Goal: Information Seeking & Learning: Understand process/instructions

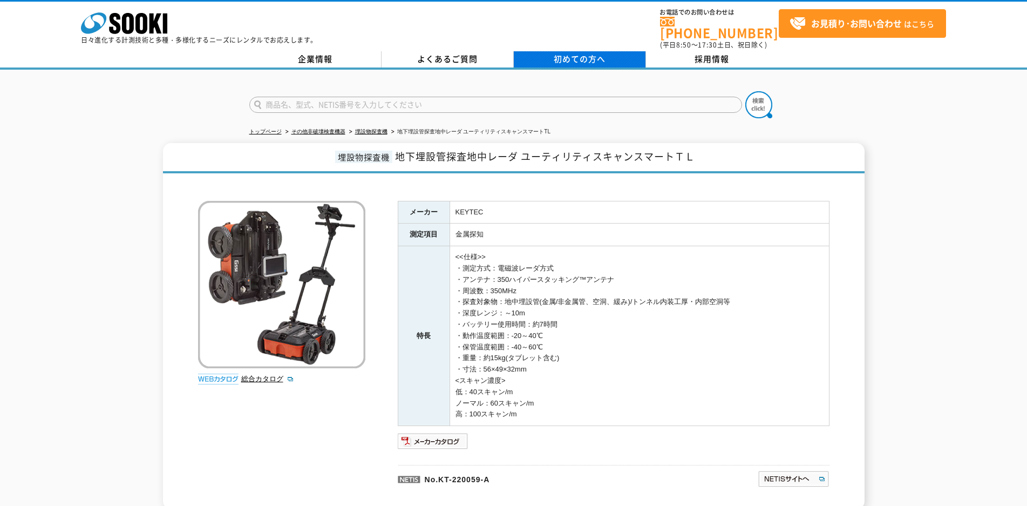
click at [564, 53] on span "初めての方へ" at bounding box center [580, 59] width 52 height 12
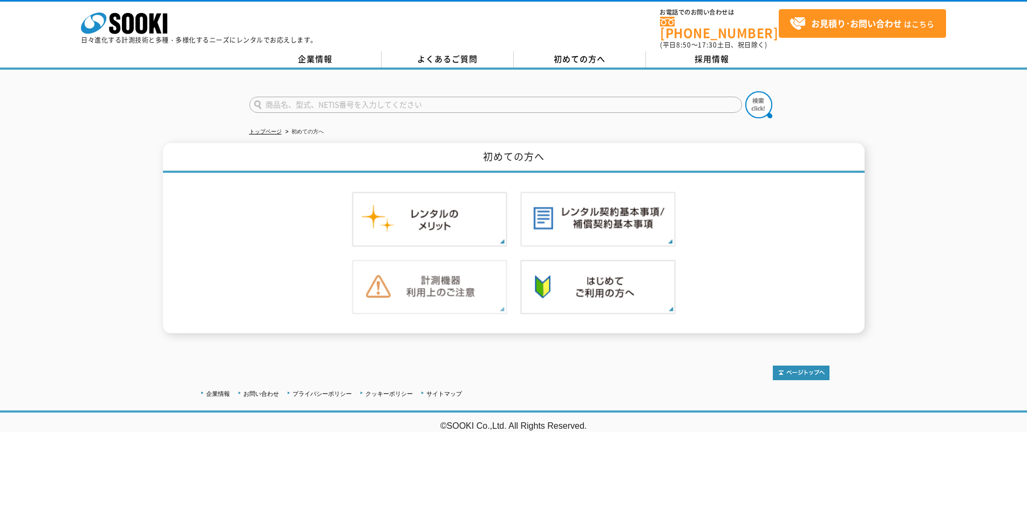
click at [455, 274] on img at bounding box center [429, 287] width 155 height 55
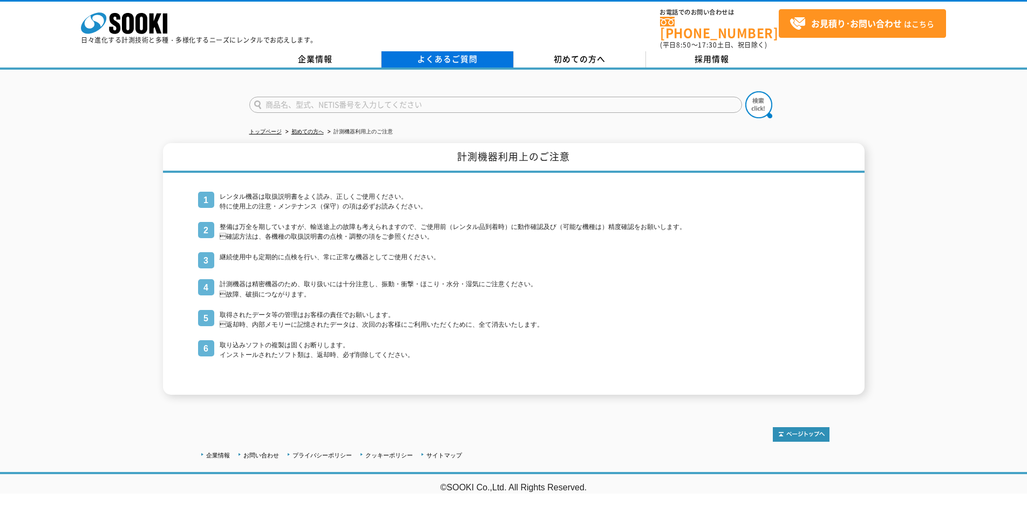
click at [456, 53] on link "よくあるご質問" at bounding box center [447, 59] width 132 height 16
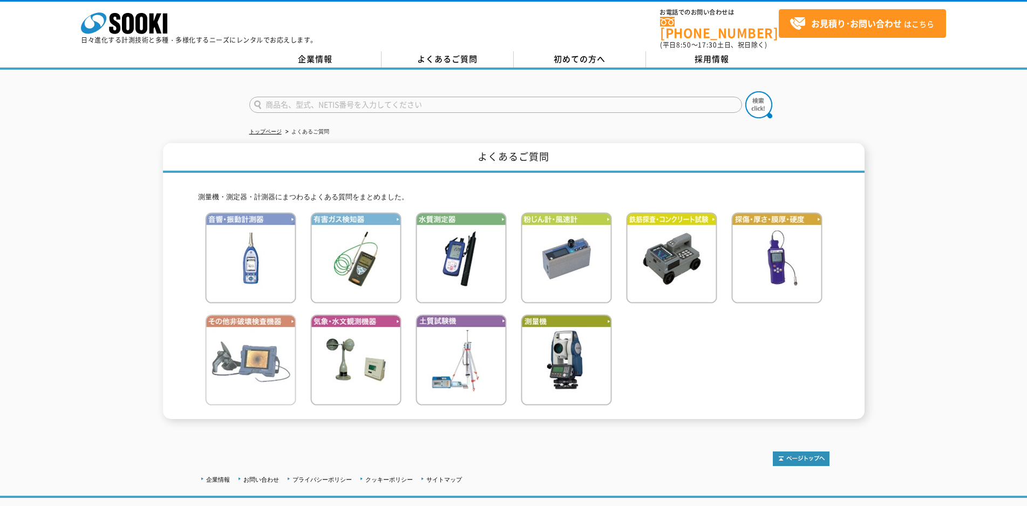
click at [249, 342] on img at bounding box center [250, 359] width 91 height 91
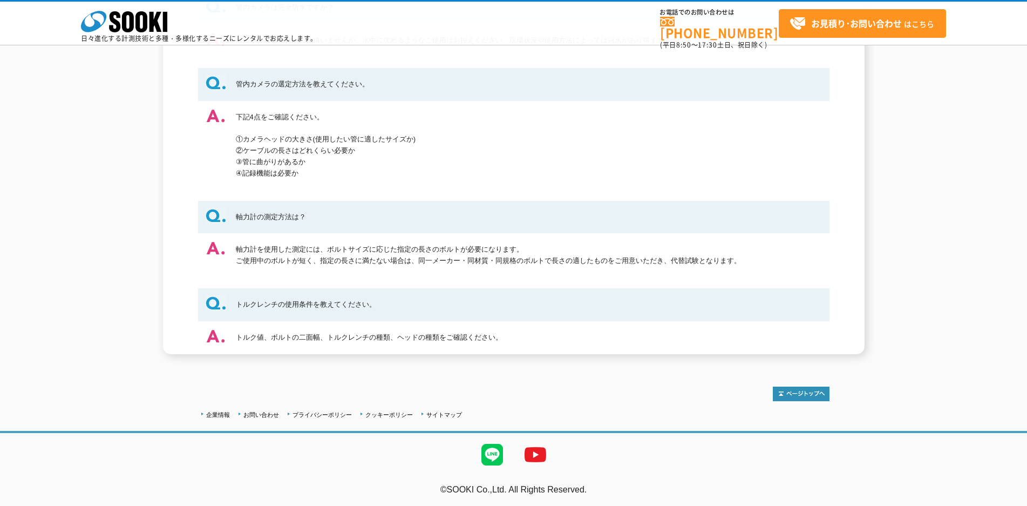
scroll to position [808, 0]
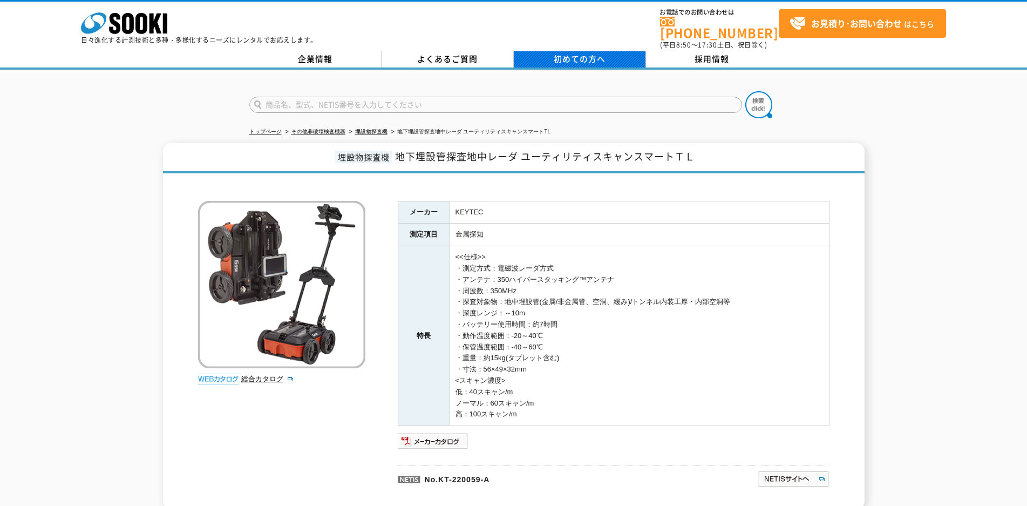
click at [570, 53] on span "初めての方へ" at bounding box center [580, 59] width 52 height 12
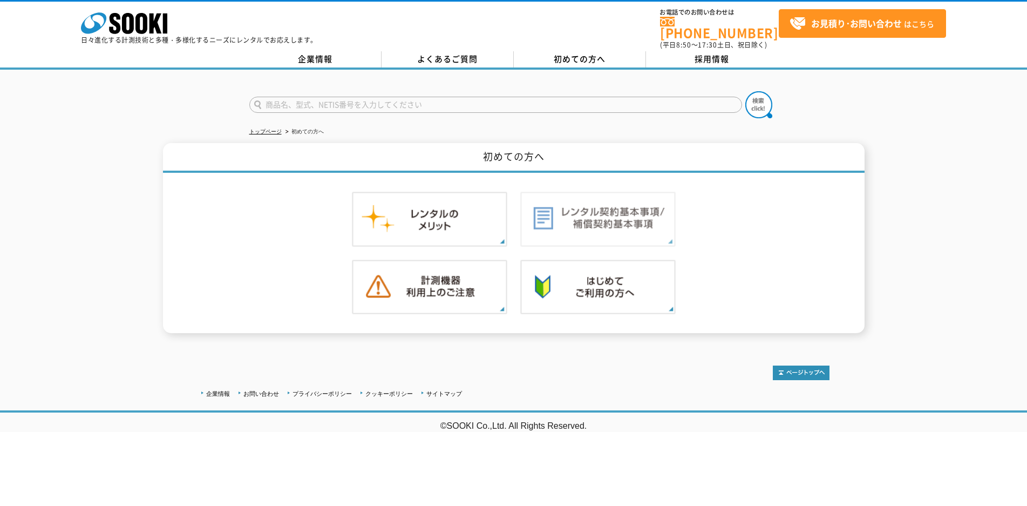
click at [592, 209] on img at bounding box center [597, 219] width 155 height 55
click at [596, 276] on img at bounding box center [597, 287] width 155 height 55
